Goal: Use online tool/utility: Utilize a website feature to perform a specific function

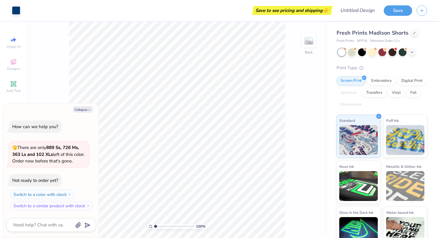
click at [61, 83] on div "100 % Back" at bounding box center [177, 130] width 300 height 216
click at [19, 82] on div "Add Text" at bounding box center [13, 87] width 21 height 18
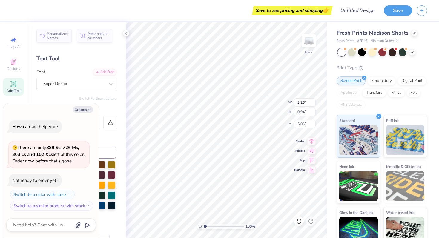
type textarea "x"
type input "3.10"
type input "1.57"
type input "1.50"
click at [276, 96] on div "100 % Back W 3.10 H 1.57 Y 1.50 Center Middle Top Bottom" at bounding box center [226, 130] width 201 height 216
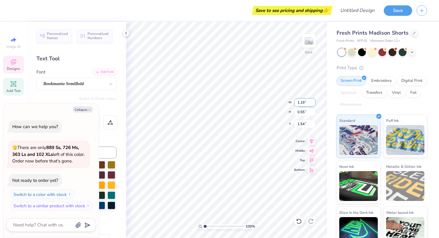
type textarea "x"
type input "0.49"
type input "0.46"
type input "1.52"
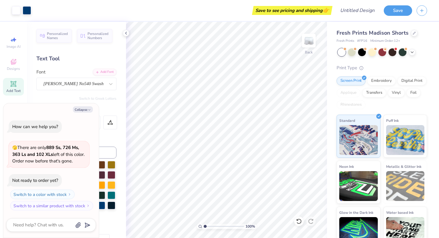
click at [290, 9] on div "Save to see pricing and shipping 👉" at bounding box center [291, 10] width 77 height 9
type textarea "x"
